Goal: Navigation & Orientation: Understand site structure

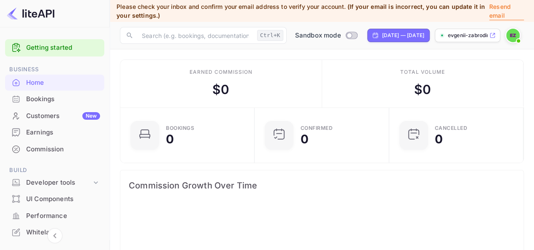
scroll to position [130, 123]
click at [45, 99] on div "Bookings" at bounding box center [63, 100] width 74 height 10
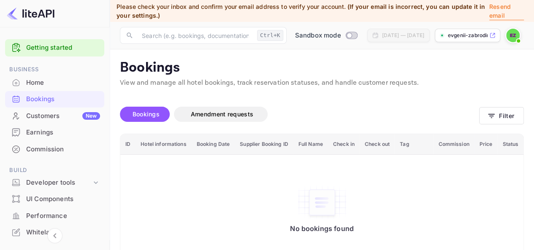
click at [44, 86] on div "Home" at bounding box center [63, 83] width 74 height 10
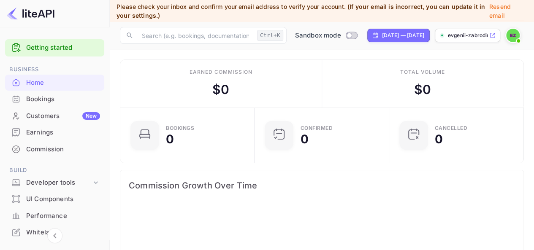
scroll to position [130, 123]
click at [42, 120] on div "Customers New" at bounding box center [63, 116] width 74 height 10
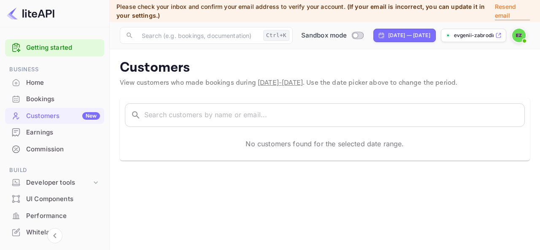
click at [52, 132] on div "Earnings" at bounding box center [63, 133] width 74 height 10
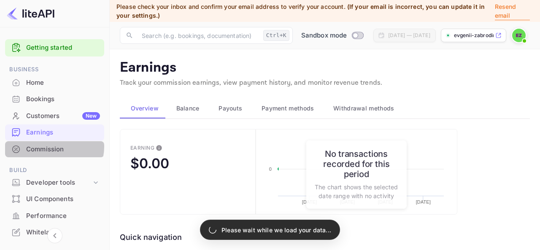
click at [53, 147] on div "Commission" at bounding box center [63, 150] width 74 height 10
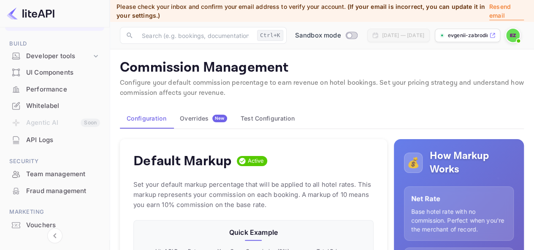
scroll to position [156, 0]
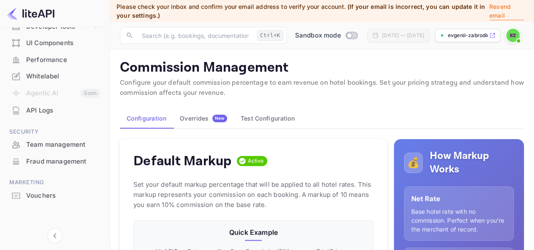
click at [53, 147] on div "Team management" at bounding box center [63, 145] width 74 height 10
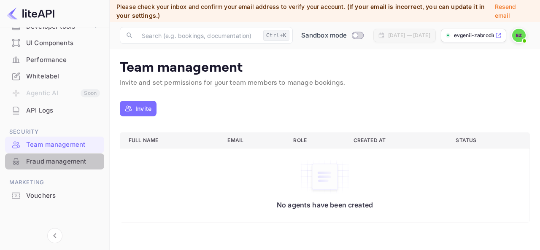
click at [54, 157] on div "Fraud management" at bounding box center [63, 162] width 74 height 10
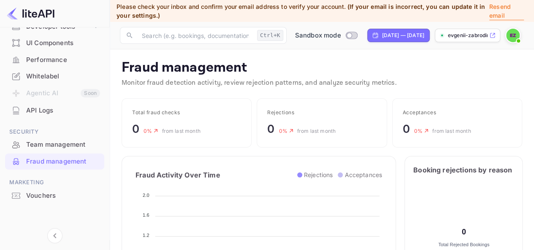
scroll to position [167, 168]
click at [54, 136] on li "Team management" at bounding box center [54, 144] width 99 height 17
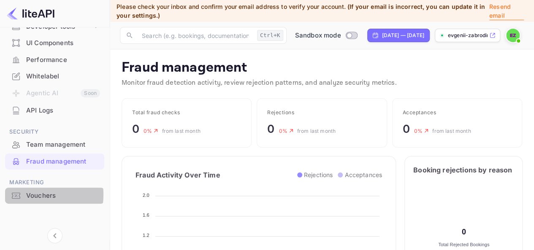
click at [27, 195] on div "Vouchers" at bounding box center [63, 196] width 74 height 10
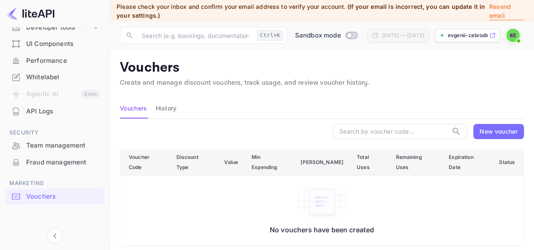
scroll to position [156, 0]
click at [509, 14] on p "Resend email" at bounding box center [506, 11] width 35 height 18
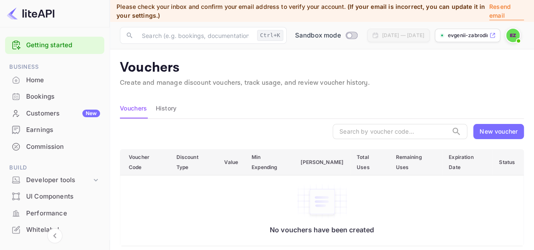
scroll to position [0, 0]
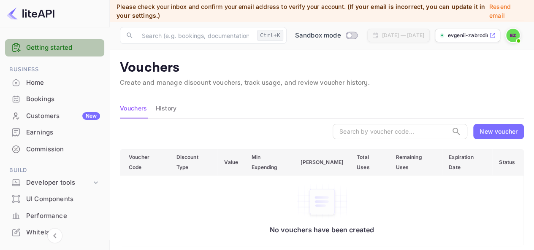
click at [66, 48] on link "Getting started" at bounding box center [63, 48] width 74 height 10
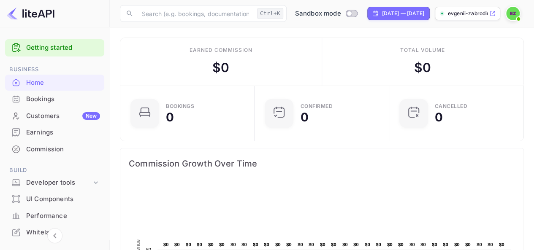
scroll to position [42, 0]
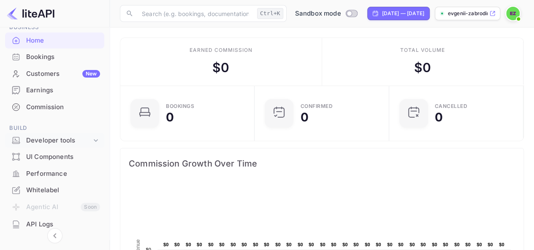
click at [92, 141] on icon at bounding box center [96, 140] width 8 height 8
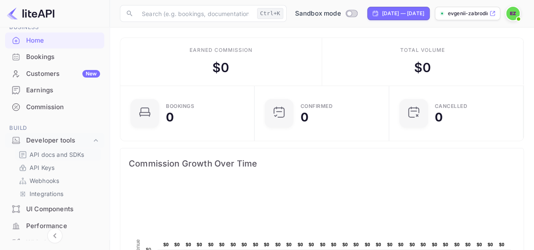
scroll to position [84, 0]
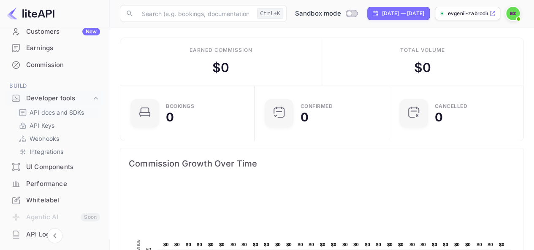
click at [60, 113] on p "API docs and SDKs" at bounding box center [57, 112] width 55 height 9
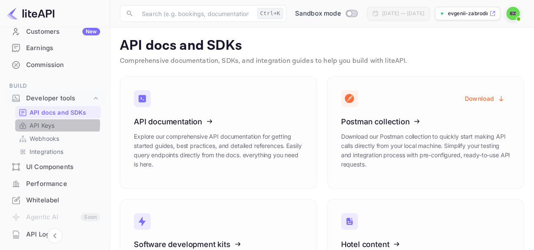
click at [54, 125] on p "API Keys" at bounding box center [42, 125] width 25 height 9
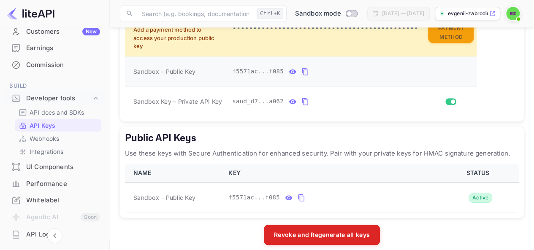
scroll to position [290, 0]
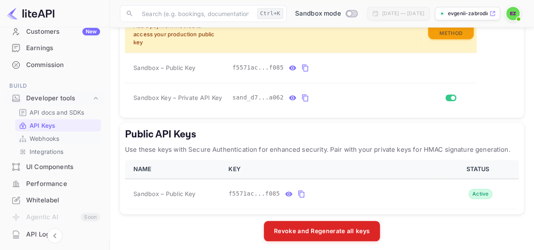
click at [57, 136] on p "Webhooks" at bounding box center [45, 138] width 30 height 9
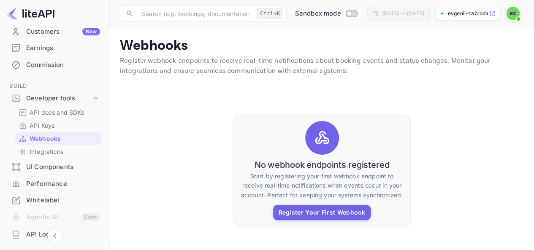
click at [251, 60] on p "Register webhook endpoints to receive real-time notifications about booking eve…" at bounding box center [322, 66] width 404 height 20
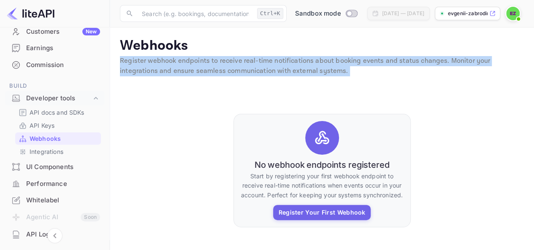
click at [251, 60] on p "Register webhook endpoints to receive real-time notifications about booking eve…" at bounding box center [322, 66] width 404 height 20
click at [335, 85] on div "Webhooks Register webhook endpoints to receive real-time notifications about bo…" at bounding box center [322, 150] width 404 height 225
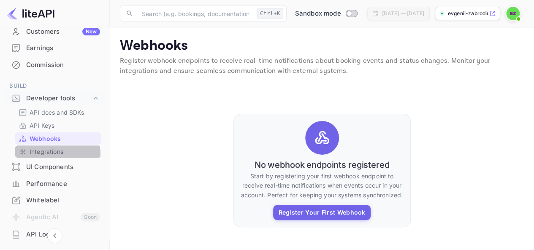
click at [51, 154] on p "Integrations" at bounding box center [47, 151] width 34 height 9
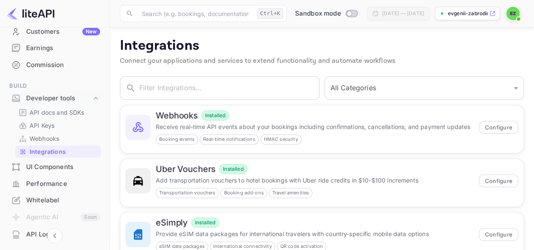
scroll to position [79, 0]
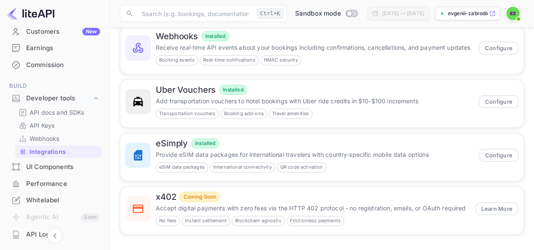
click at [78, 167] on div "UI Components" at bounding box center [63, 168] width 74 height 10
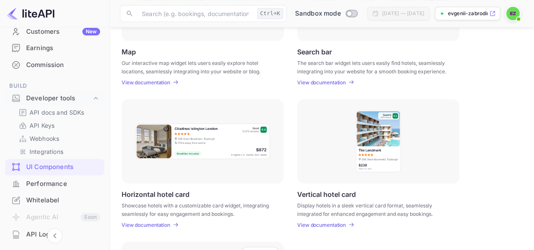
scroll to position [192, 0]
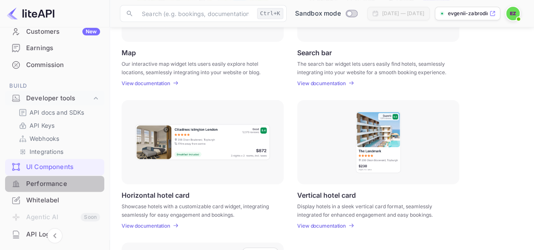
click at [69, 182] on div "Performance" at bounding box center [63, 184] width 74 height 10
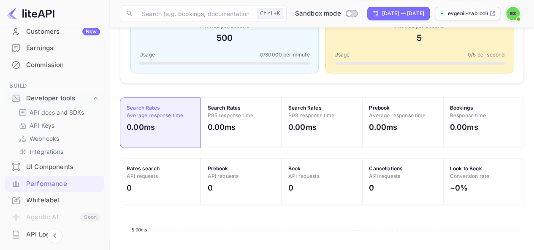
scroll to position [253, 0]
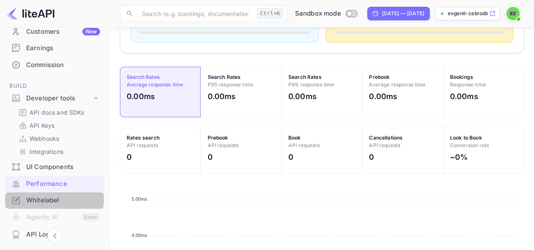
click at [50, 199] on div "Whitelabel" at bounding box center [63, 201] width 74 height 10
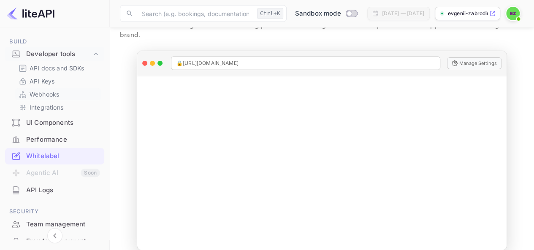
scroll to position [169, 0]
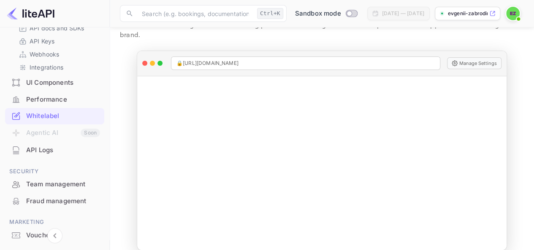
click at [52, 153] on div "API Logs" at bounding box center [63, 151] width 74 height 10
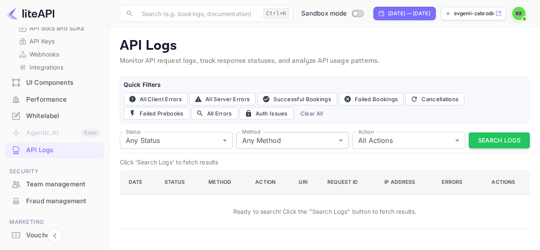
click at [306, 146] on body "Getting started Business Home Bookings Customers New Earnings Commission Build …" at bounding box center [270, 125] width 540 height 250
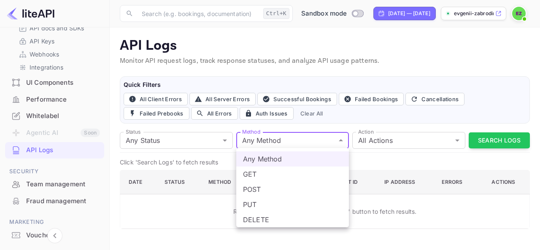
click at [305, 140] on div at bounding box center [270, 125] width 540 height 250
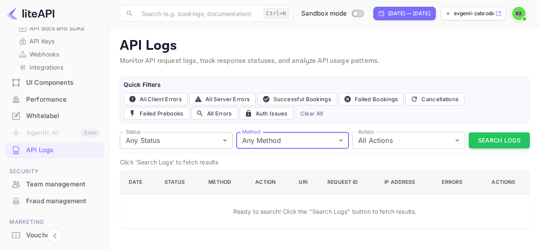
click at [188, 144] on body "Getting started Business Home Bookings Customers New Earnings Commission Build …" at bounding box center [270, 125] width 540 height 250
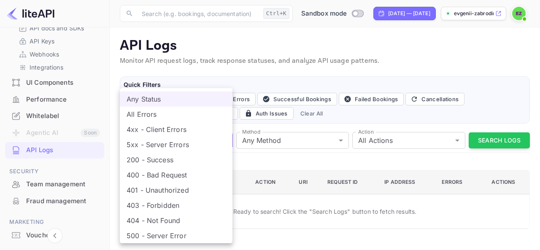
click at [292, 152] on div at bounding box center [270, 125] width 540 height 250
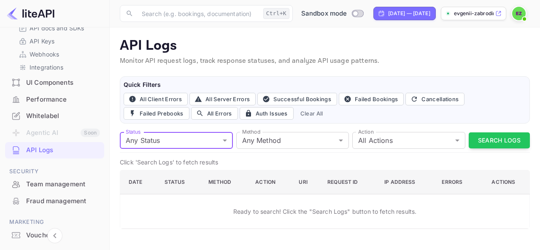
click at [390, 141] on body "Getting started Business Home Bookings Customers New Earnings Commission Build …" at bounding box center [270, 125] width 540 height 250
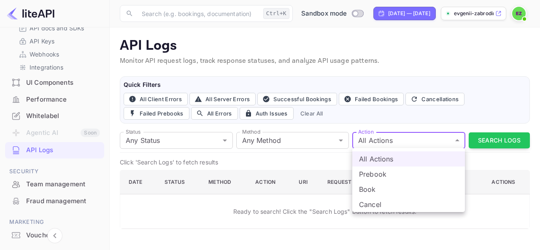
click at [390, 141] on div at bounding box center [270, 125] width 540 height 250
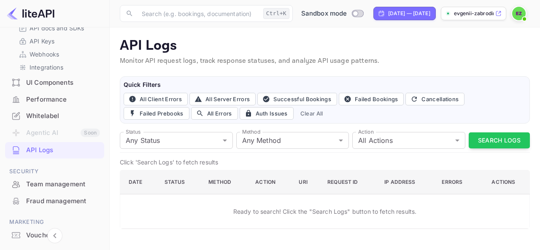
click at [474, 103] on div "All Client Errors All Server Errors Successful Bookings Failed Bookings Cancell…" at bounding box center [325, 106] width 403 height 27
click at [49, 187] on div "Team management" at bounding box center [63, 185] width 74 height 10
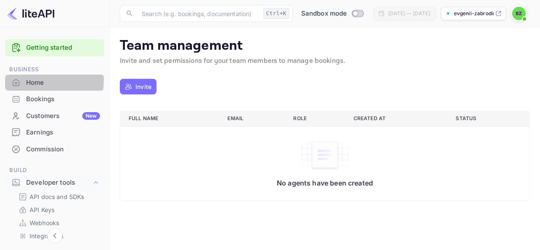
click at [35, 80] on div "Home" at bounding box center [63, 83] width 74 height 10
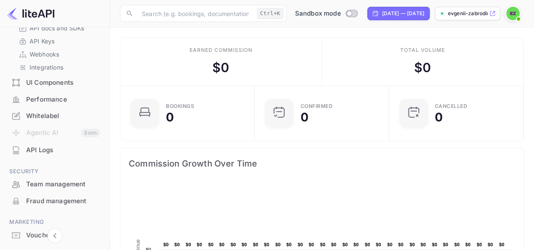
scroll to position [127, 0]
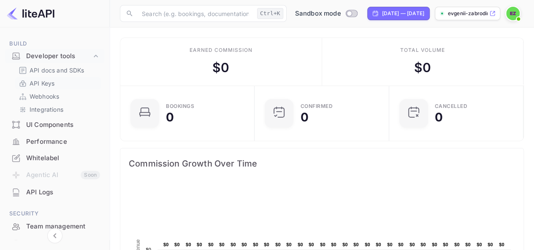
click at [52, 84] on p "API Keys" at bounding box center [42, 83] width 25 height 9
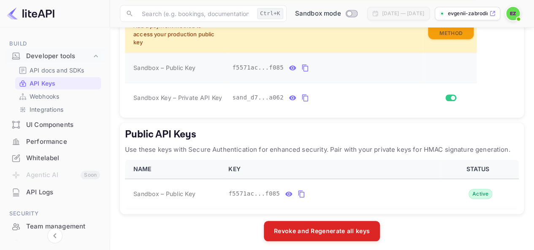
scroll to position [163, 0]
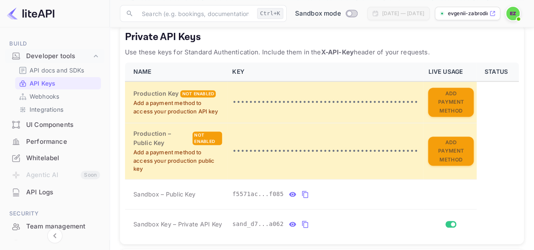
click at [43, 139] on div "Performance" at bounding box center [63, 142] width 74 height 10
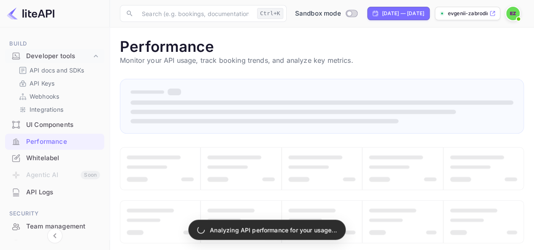
click at [43, 192] on div "API Logs" at bounding box center [63, 193] width 74 height 10
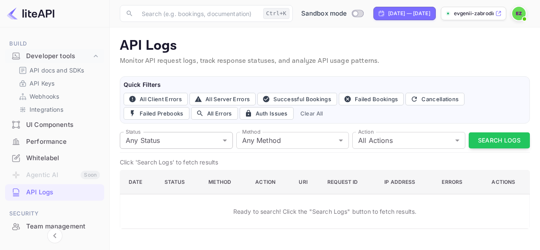
click at [188, 143] on body "Getting started Business Home Bookings Customers New Earnings Commission Build …" at bounding box center [270, 125] width 540 height 250
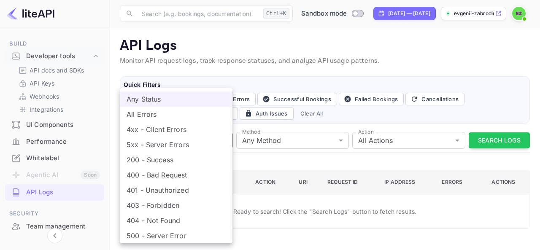
click at [396, 77] on div at bounding box center [270, 125] width 540 height 250
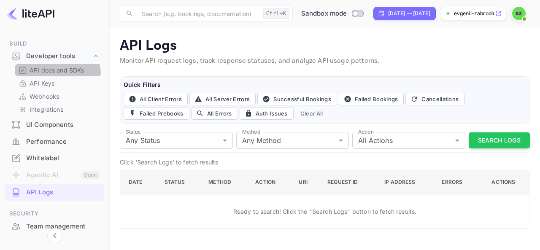
click at [57, 74] on p "API docs and SDKs" at bounding box center [57, 70] width 55 height 9
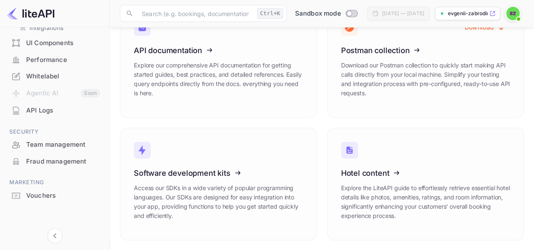
scroll to position [124, 0]
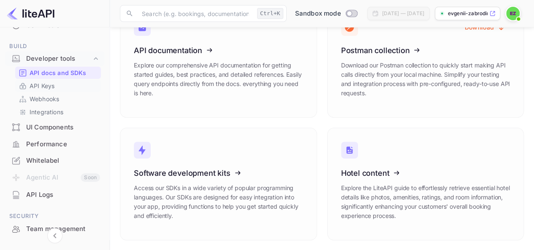
click at [50, 84] on p "API Keys" at bounding box center [42, 85] width 25 height 9
